Goal: Communication & Community: Connect with others

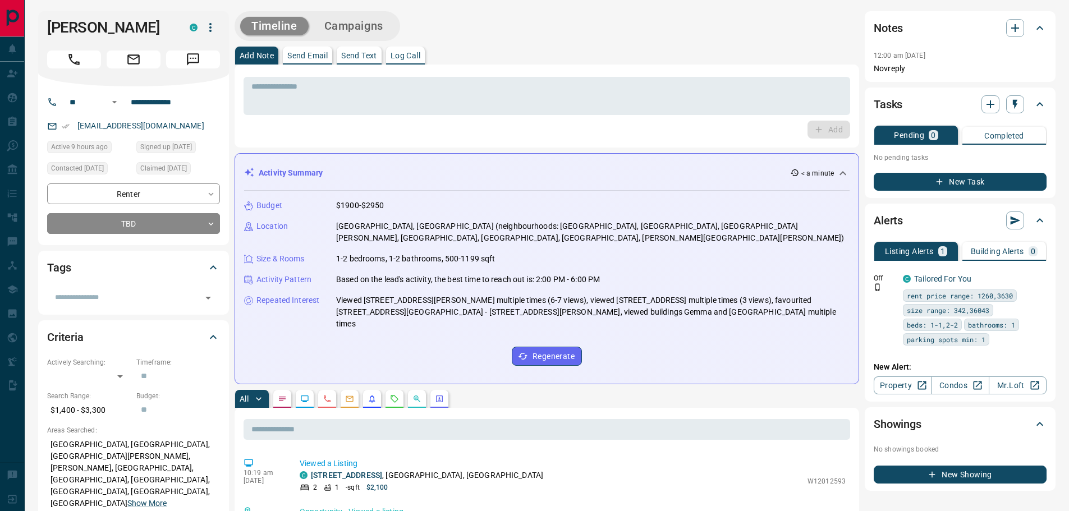
click at [359, 60] on button "Send Text" at bounding box center [359, 56] width 45 height 18
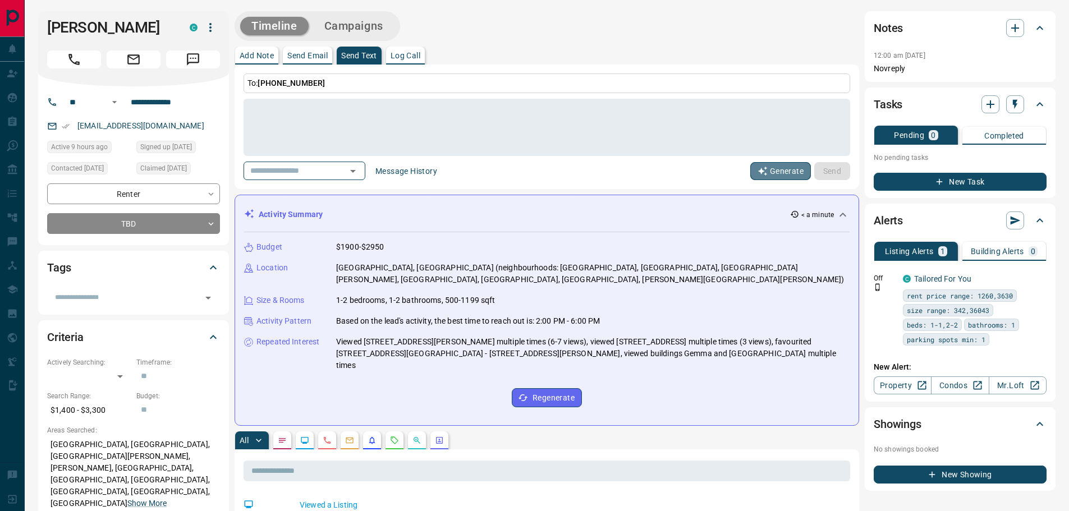
click at [783, 170] on button "Generate" at bounding box center [780, 171] width 61 height 18
type textarea "**********"
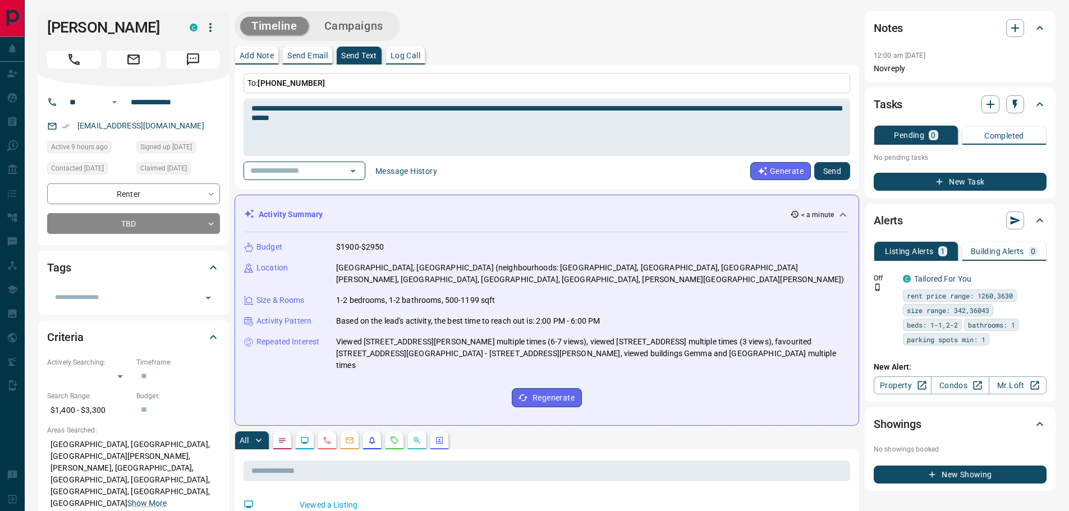
click at [835, 172] on button "Send" at bounding box center [832, 171] width 36 height 18
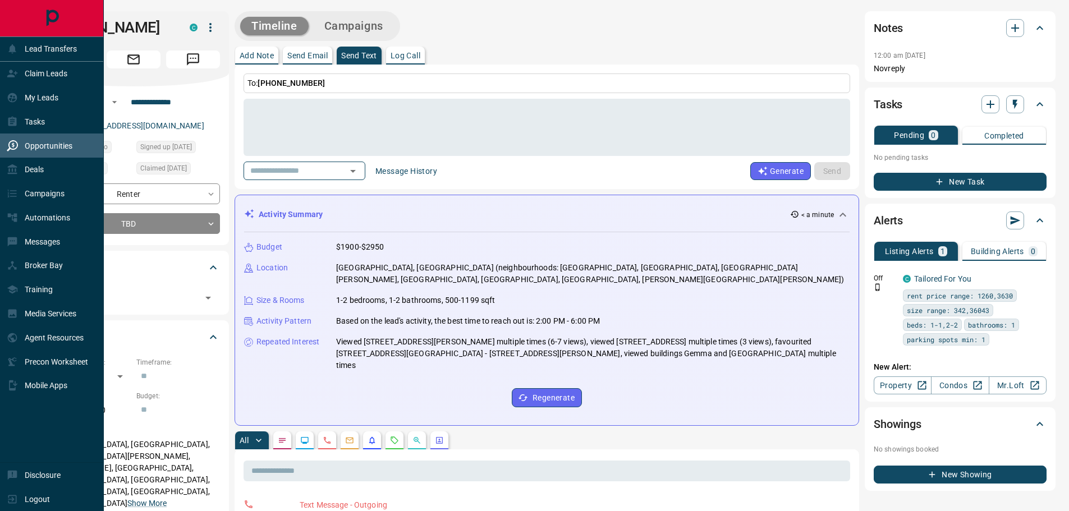
click at [42, 148] on p "Opportunities" at bounding box center [49, 145] width 48 height 9
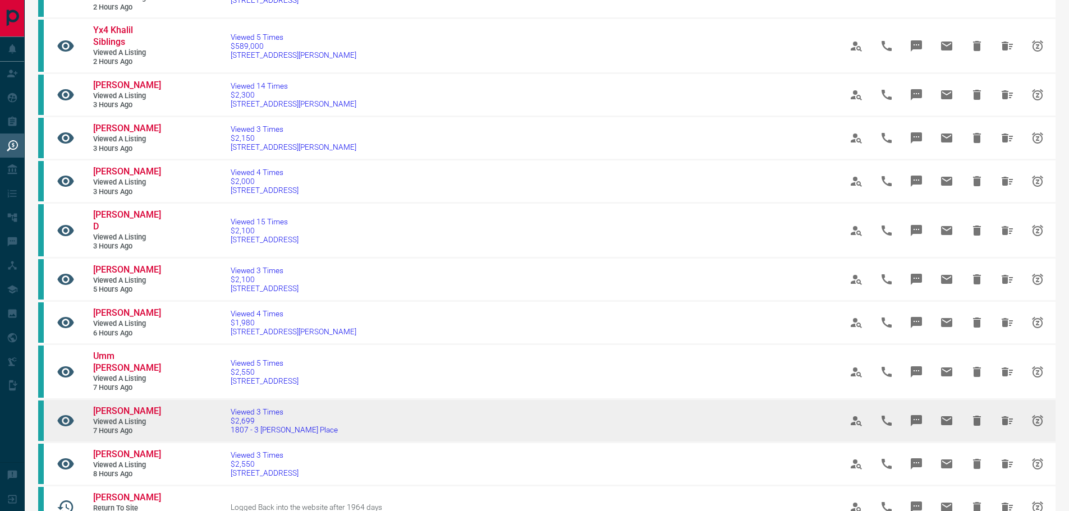
scroll to position [505, 0]
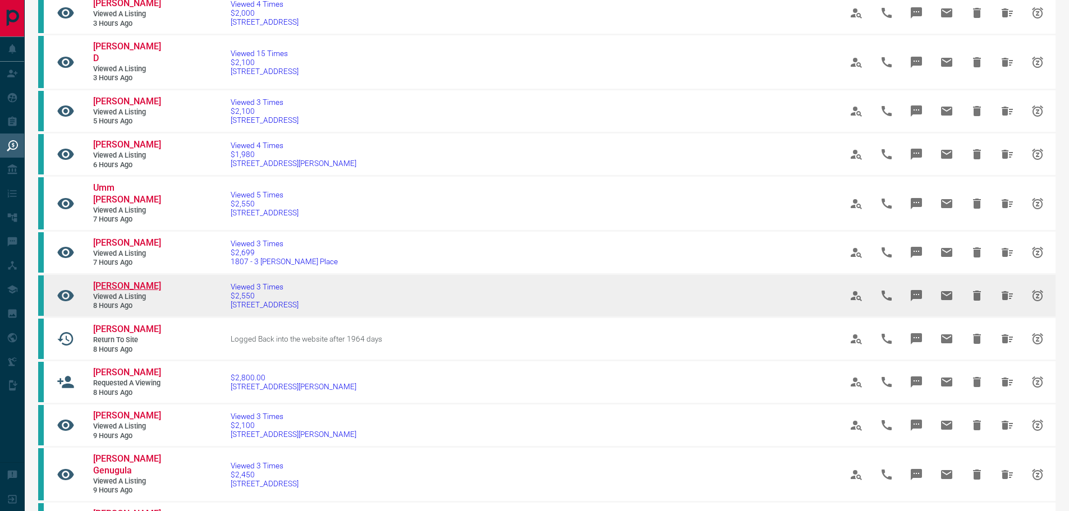
click at [131, 280] on span "[PERSON_NAME]" at bounding box center [127, 285] width 68 height 11
